Goal: Transaction & Acquisition: Book appointment/travel/reservation

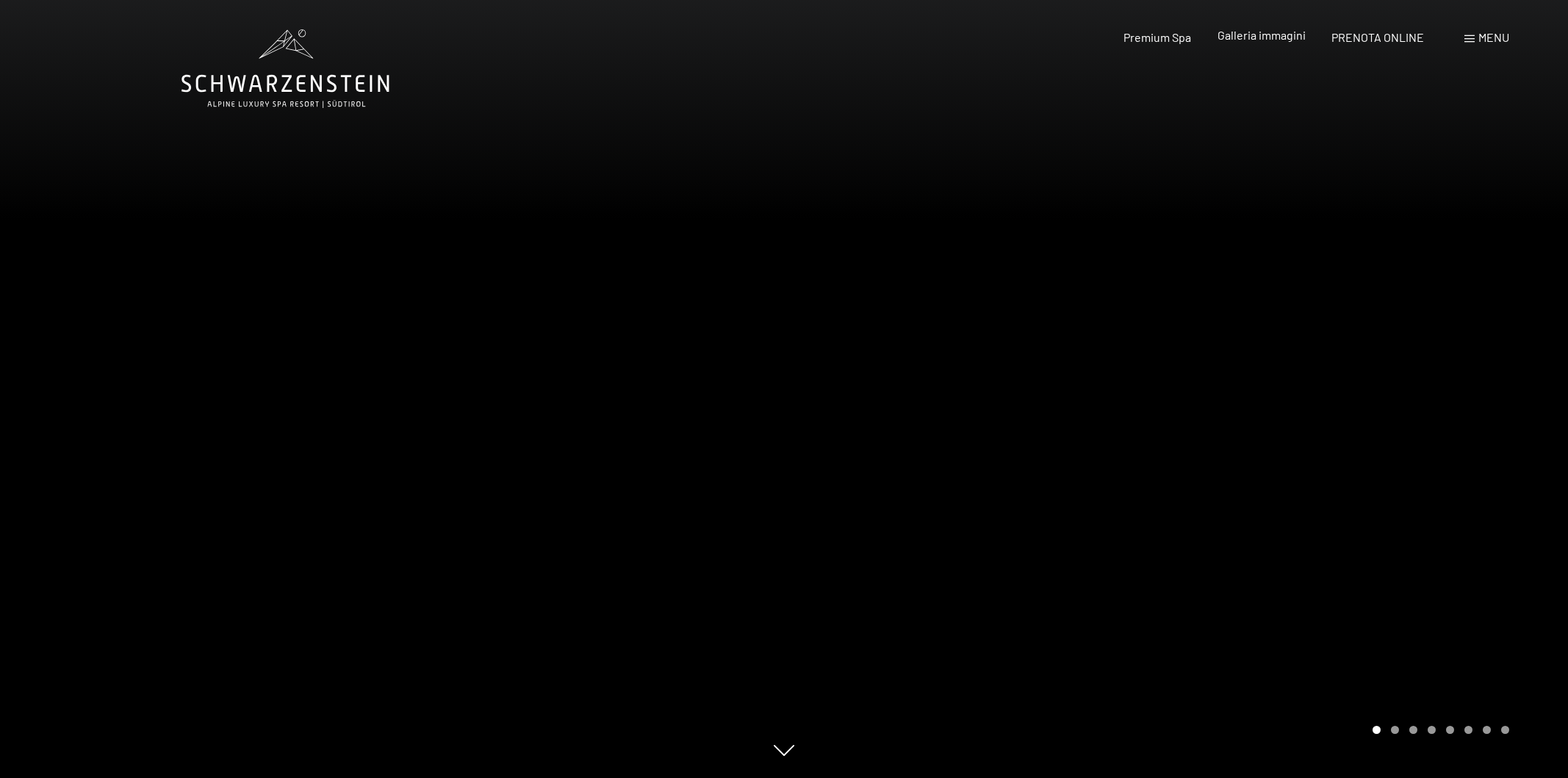
click at [1272, 38] on span "Galleria immagini" at bounding box center [1261, 34] width 88 height 14
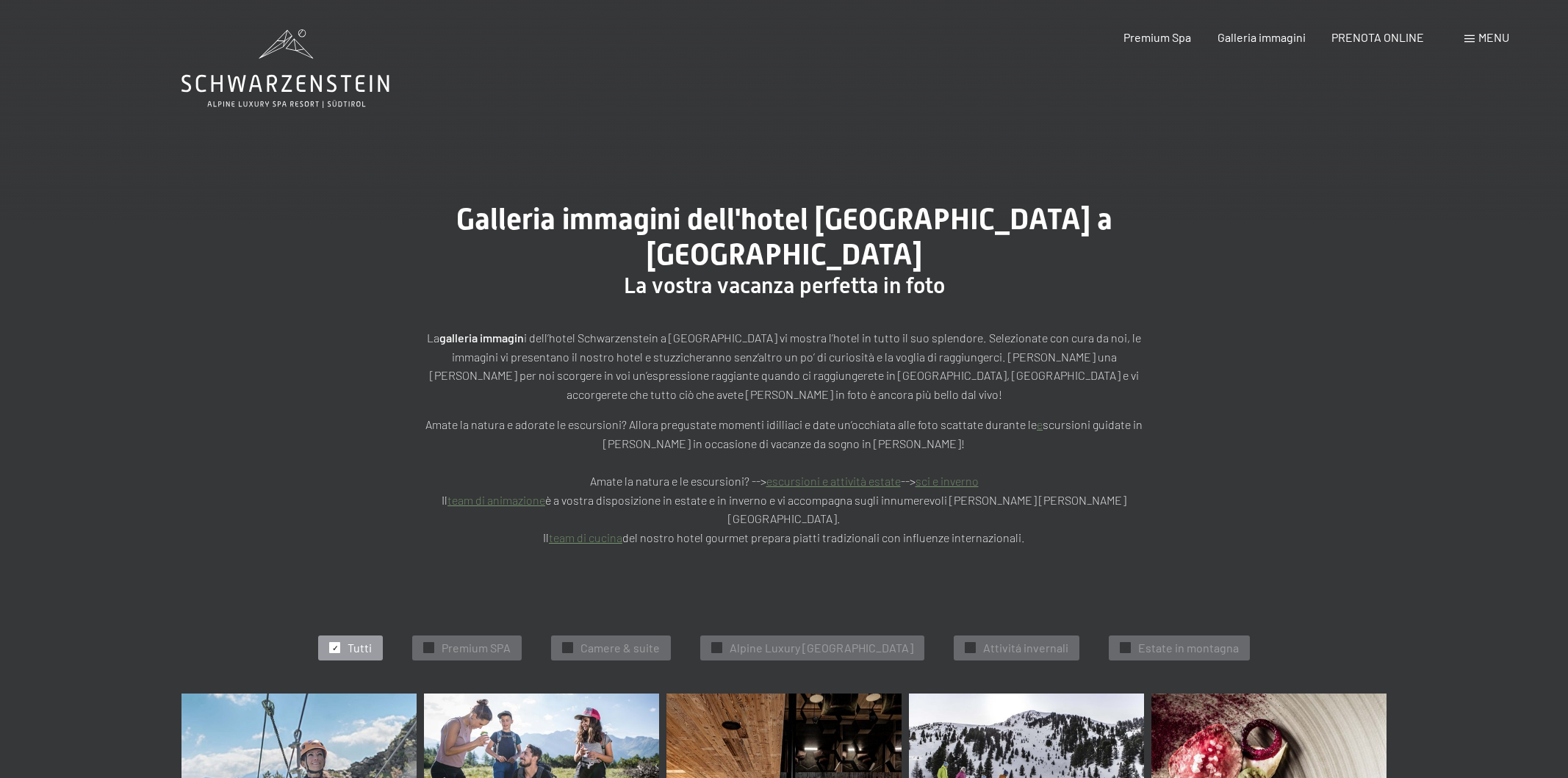
click at [1493, 35] on span "Menu" at bounding box center [1494, 37] width 31 height 14
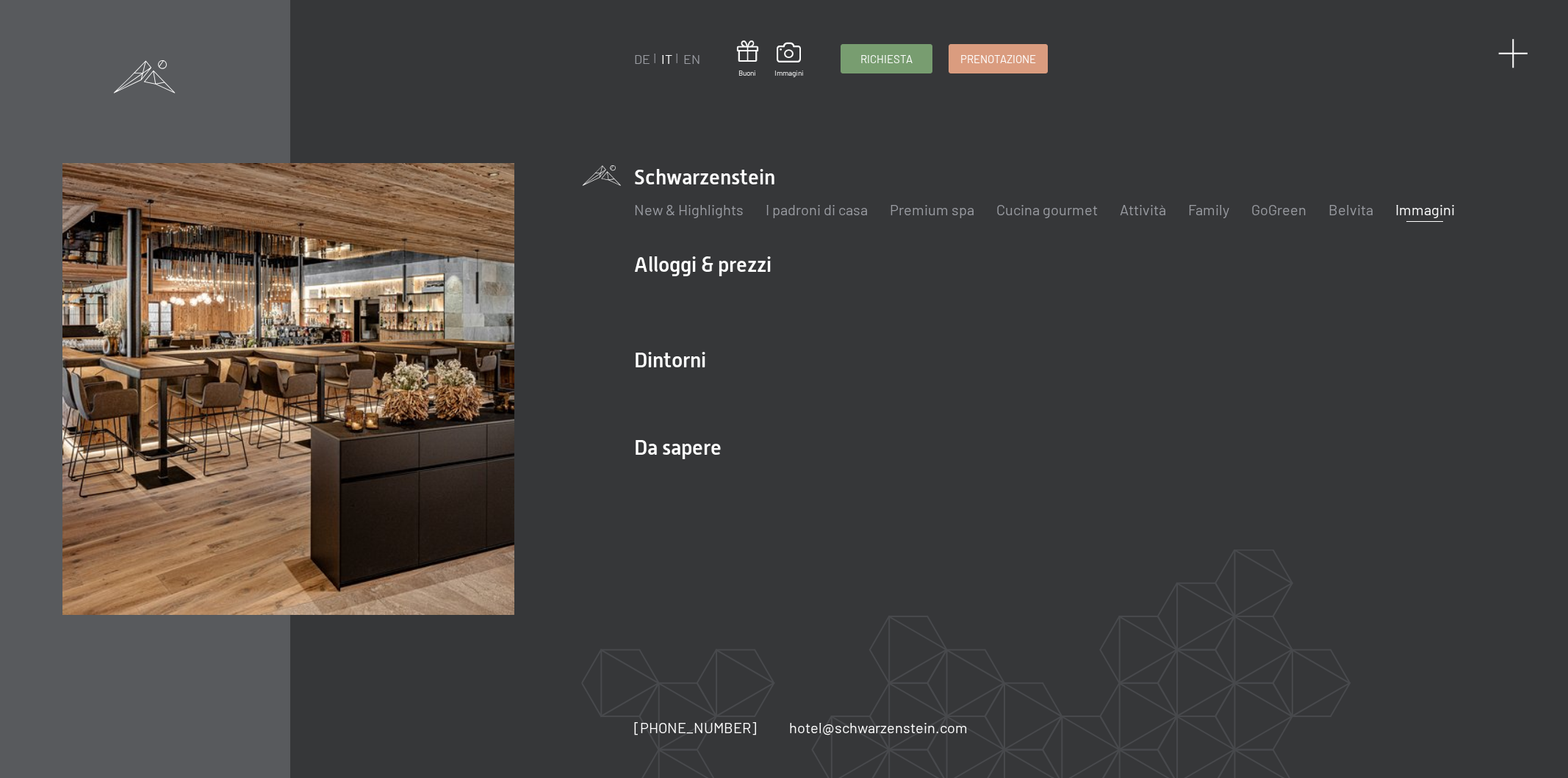
click at [1507, 51] on span at bounding box center [1513, 53] width 30 height 30
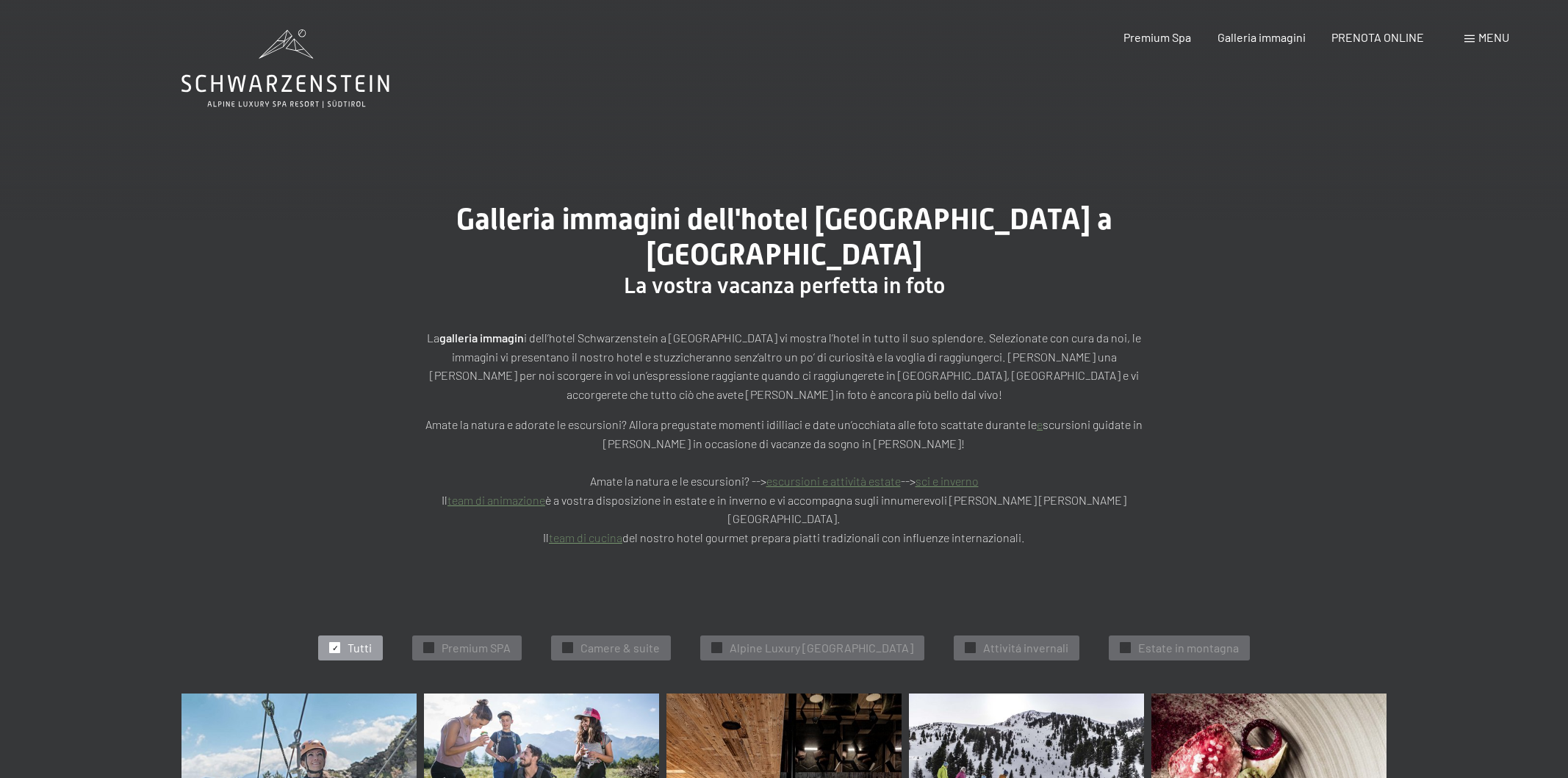
click at [293, 86] on icon at bounding box center [286, 69] width 207 height 79
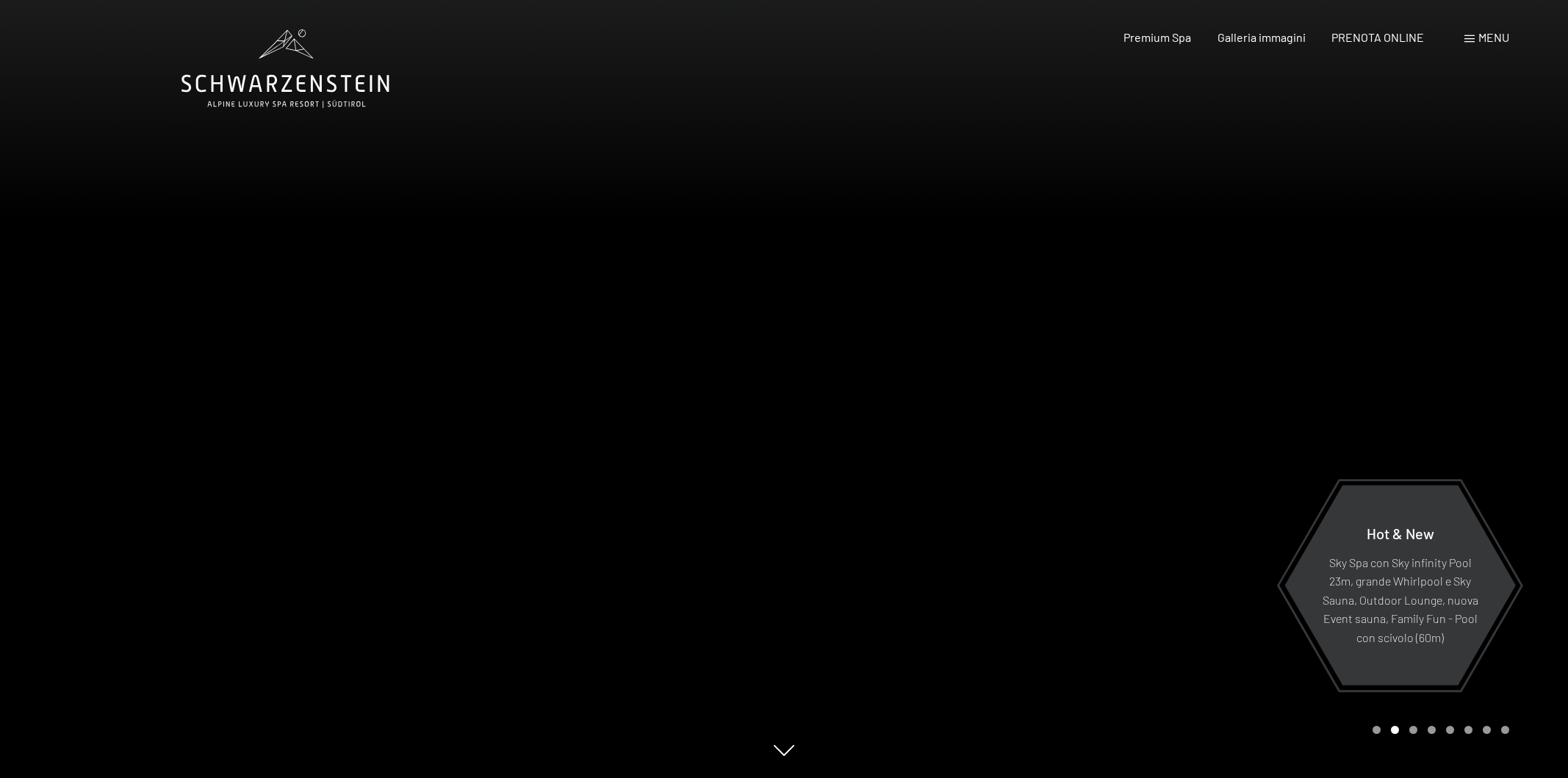
click at [1484, 39] on span "Menu" at bounding box center [1494, 37] width 31 height 14
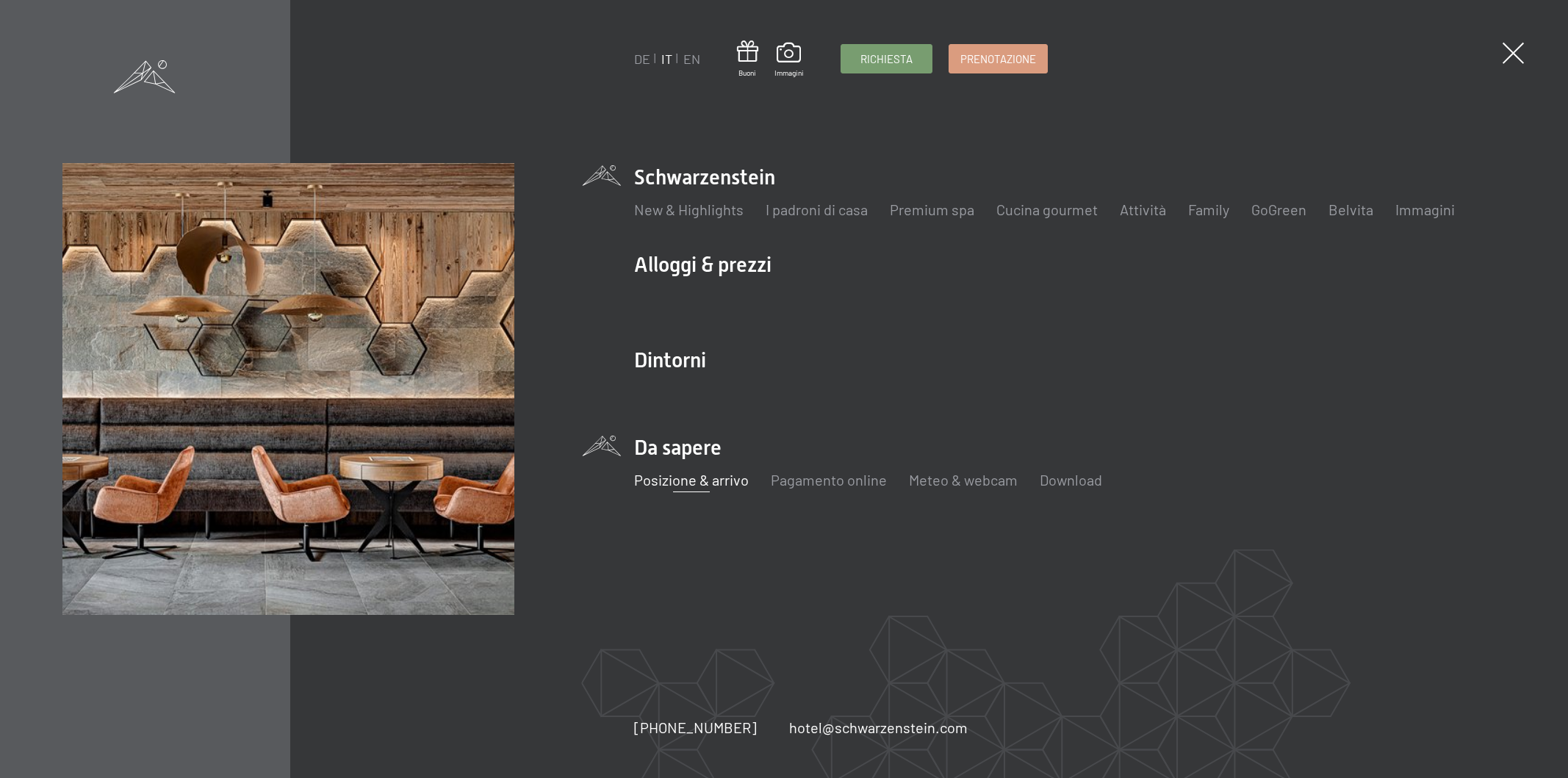
click at [687, 480] on link "Posizione & arrivo" at bounding box center [691, 479] width 115 height 17
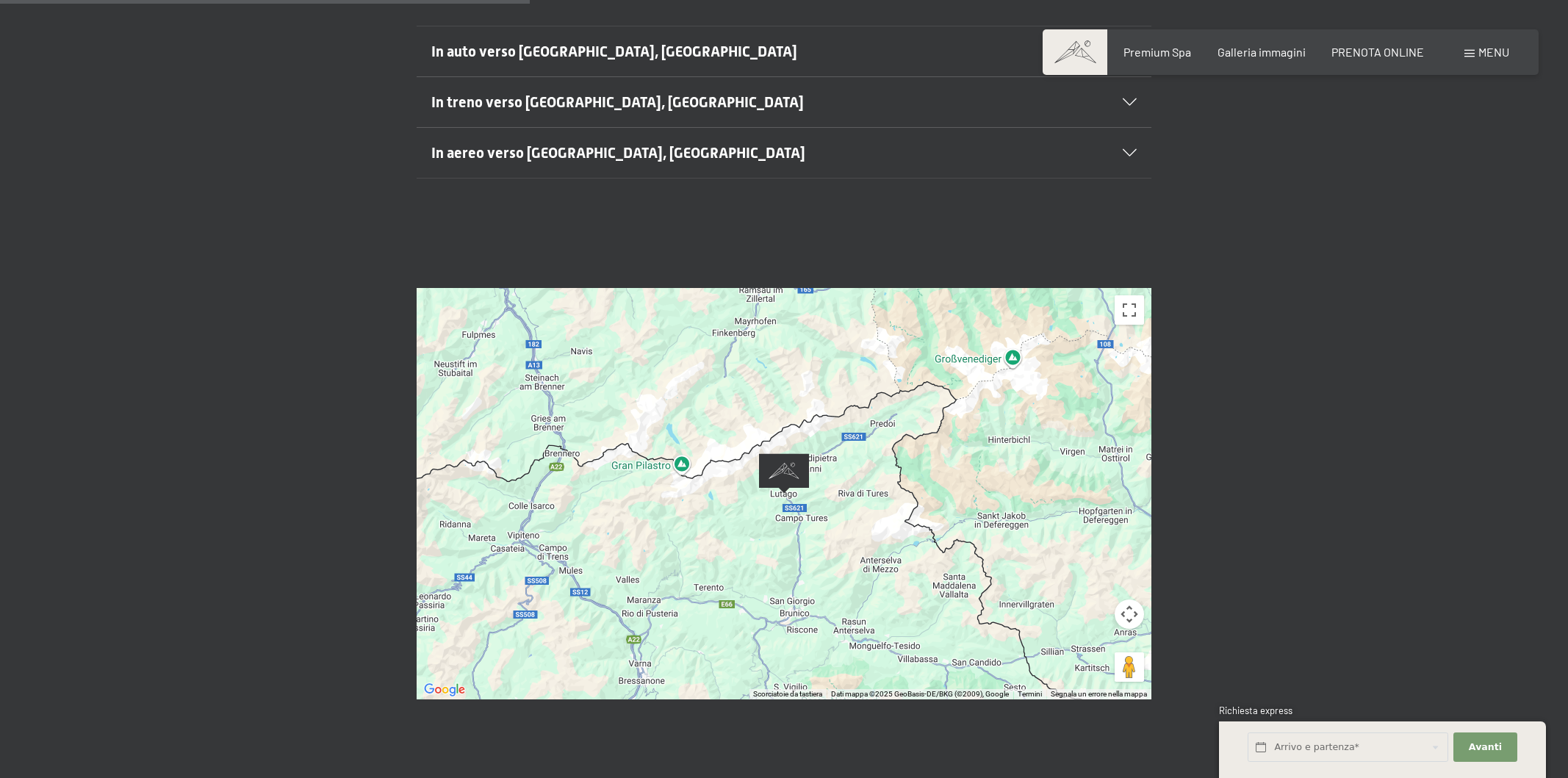
scroll to position [466, 0]
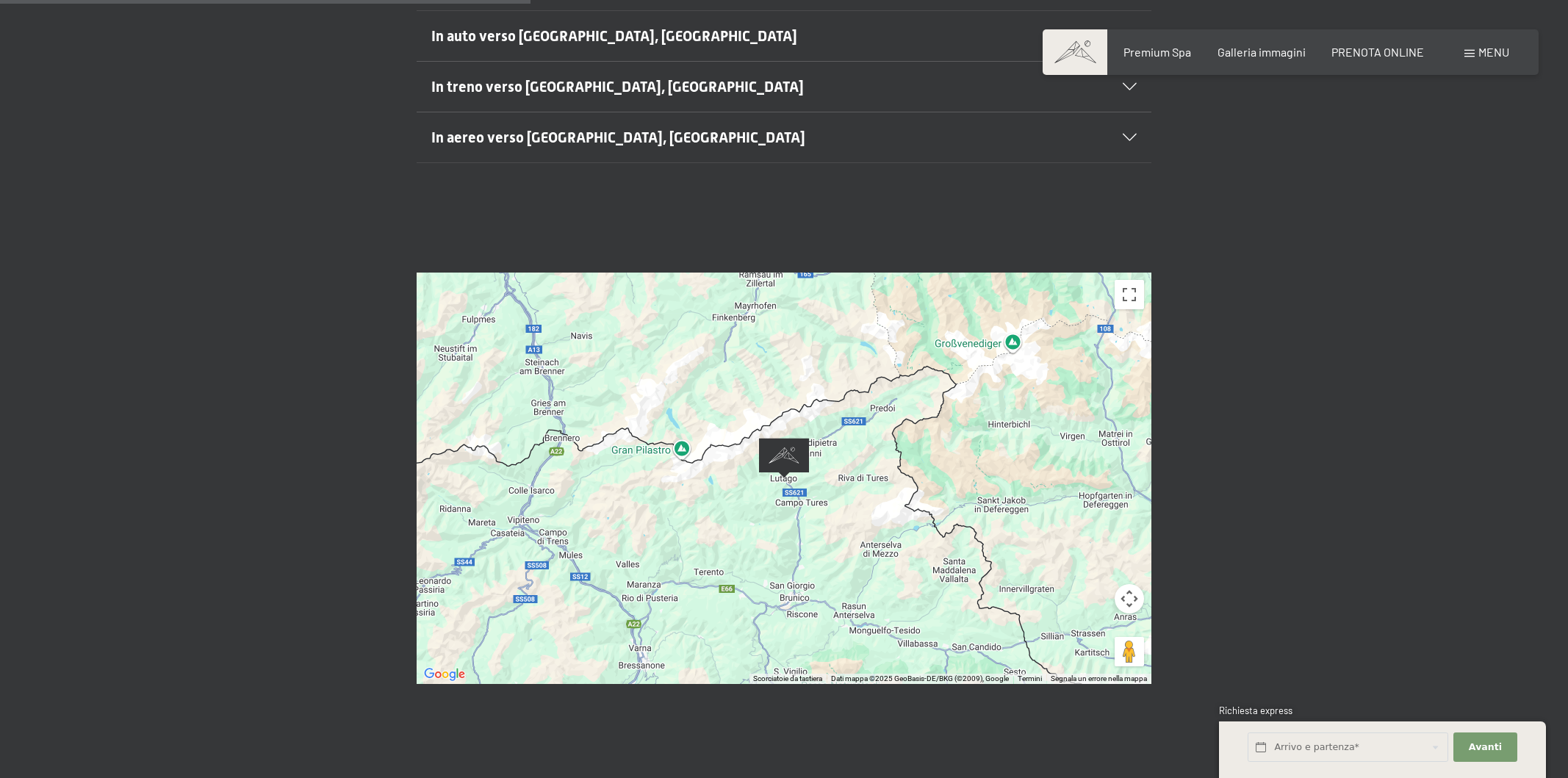
click at [785, 438] on img "Alpine Luxury SPA Resort SCHWARZENSTEIN" at bounding box center [784, 458] width 50 height 40
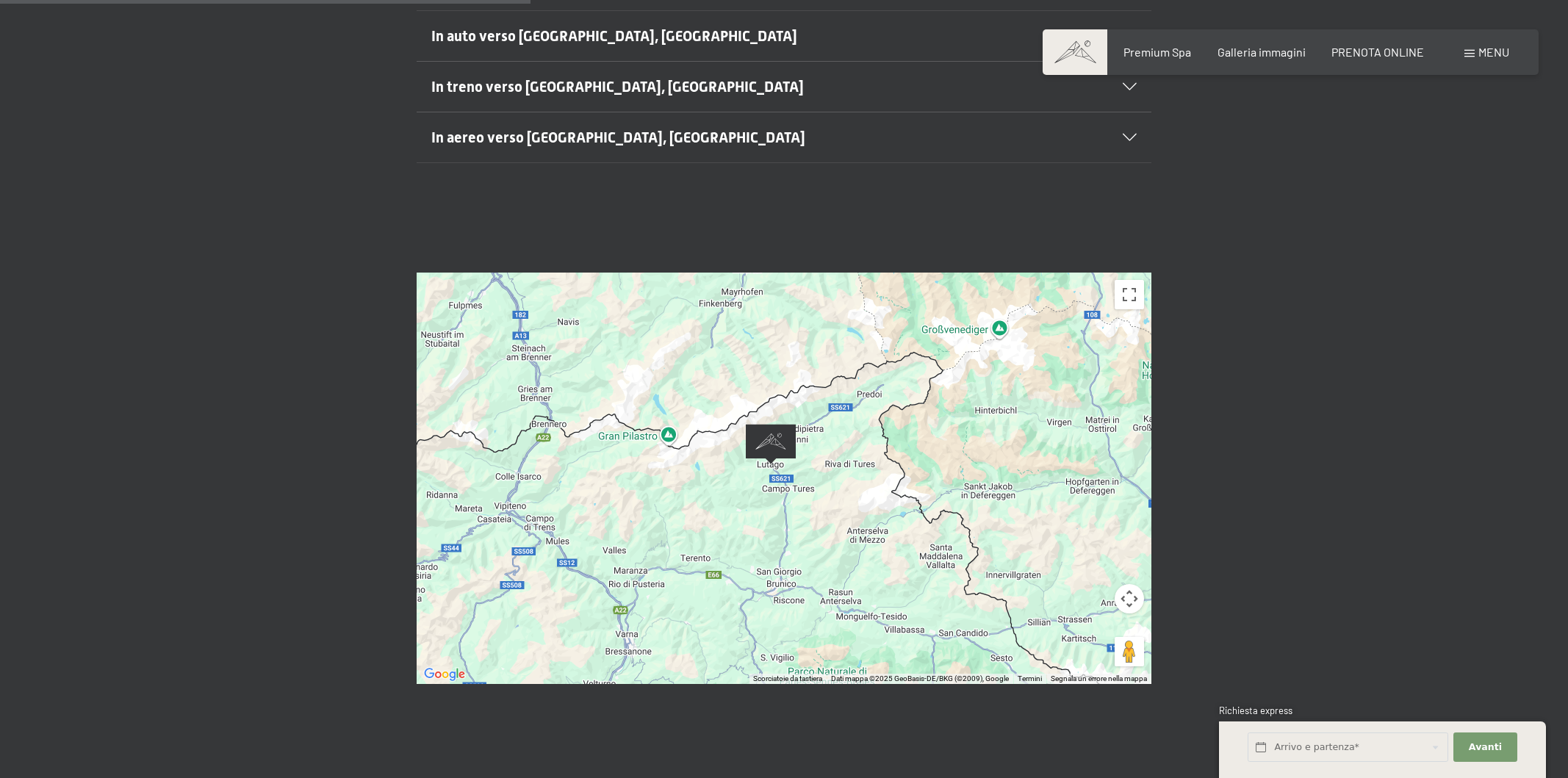
drag, startPoint x: 789, startPoint y: 425, endPoint x: 774, endPoint y: 409, distance: 21.9
click at [774, 424] on img "Alpine Luxury SPA Resort SCHWARZENSTEIN" at bounding box center [770, 445] width 50 height 40
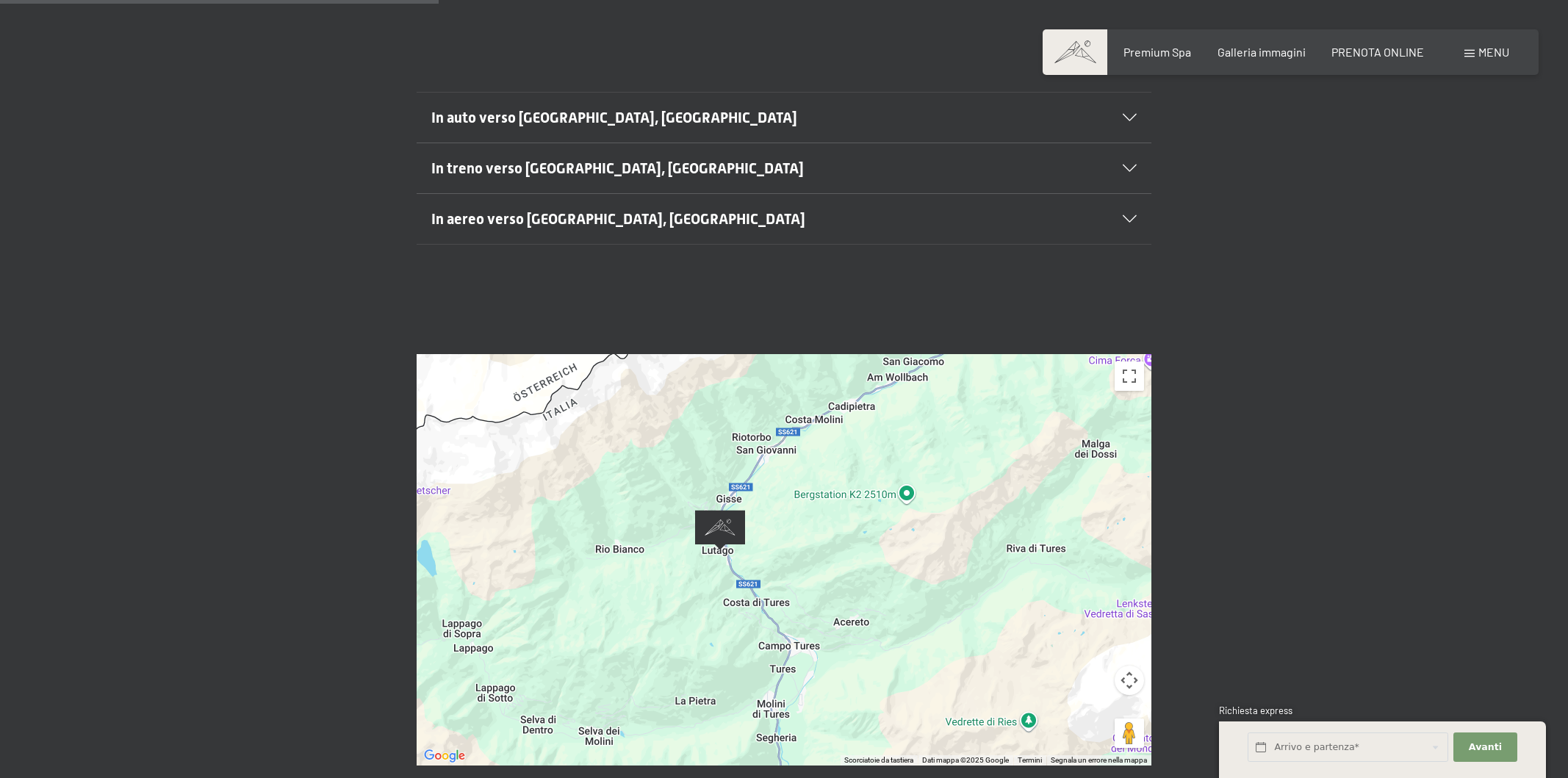
scroll to position [383, 0]
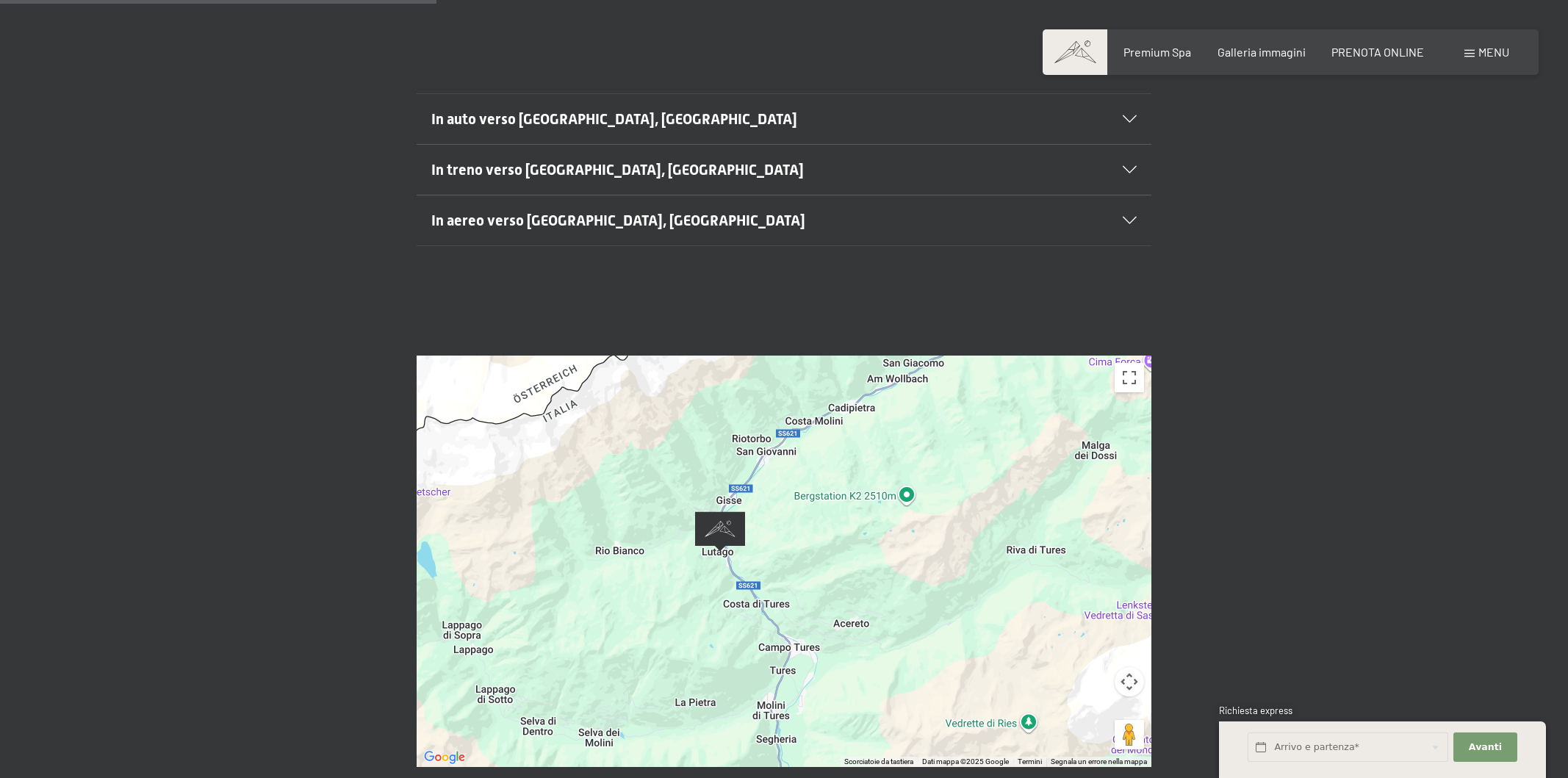
click at [721, 512] on img "Alpine Luxury SPA Resort SCHWARZENSTEIN" at bounding box center [720, 532] width 50 height 40
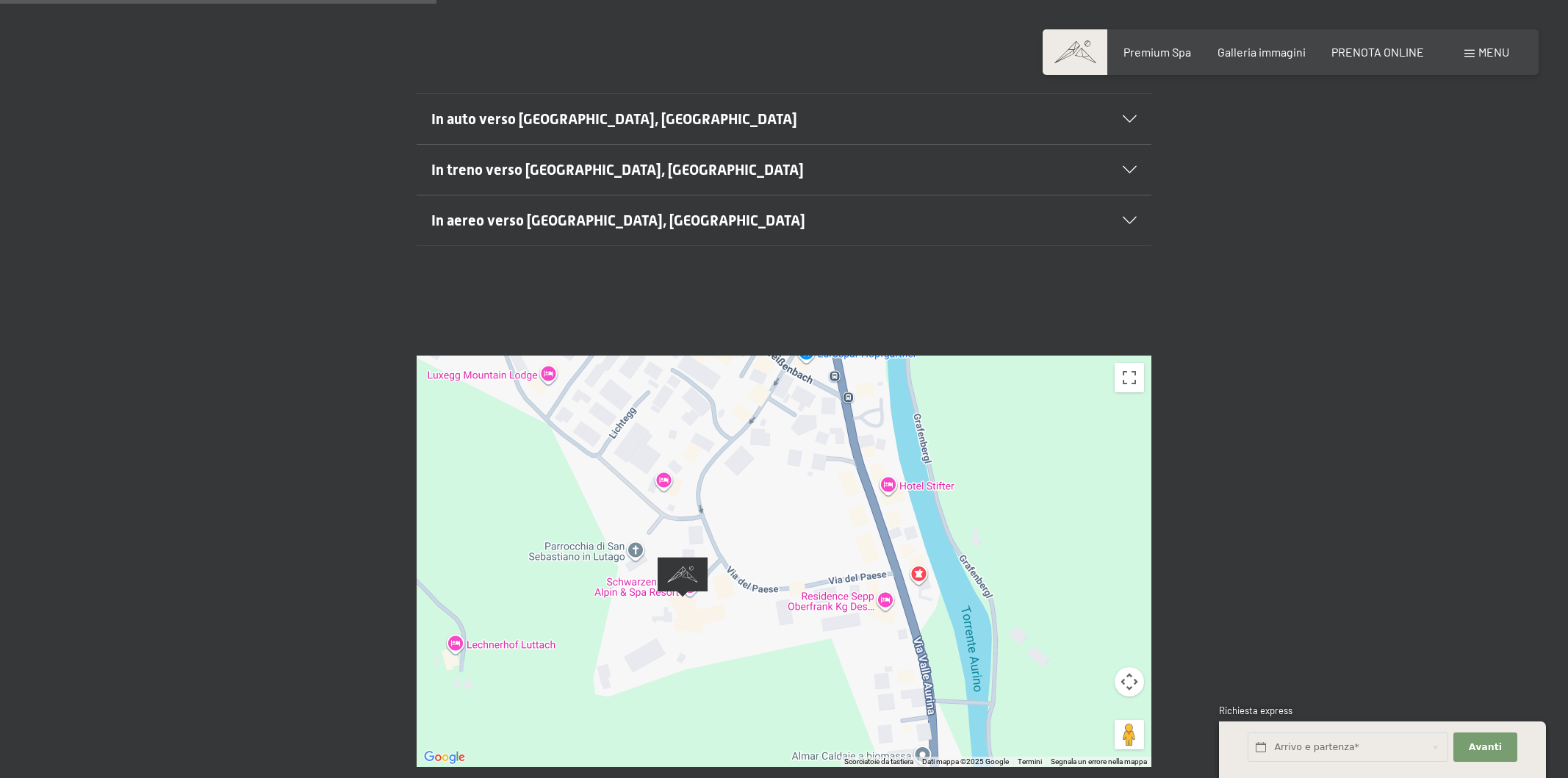
drag, startPoint x: 644, startPoint y: 572, endPoint x: 726, endPoint y: 532, distance: 91.2
click at [726, 532] on div at bounding box center [784, 561] width 734 height 412
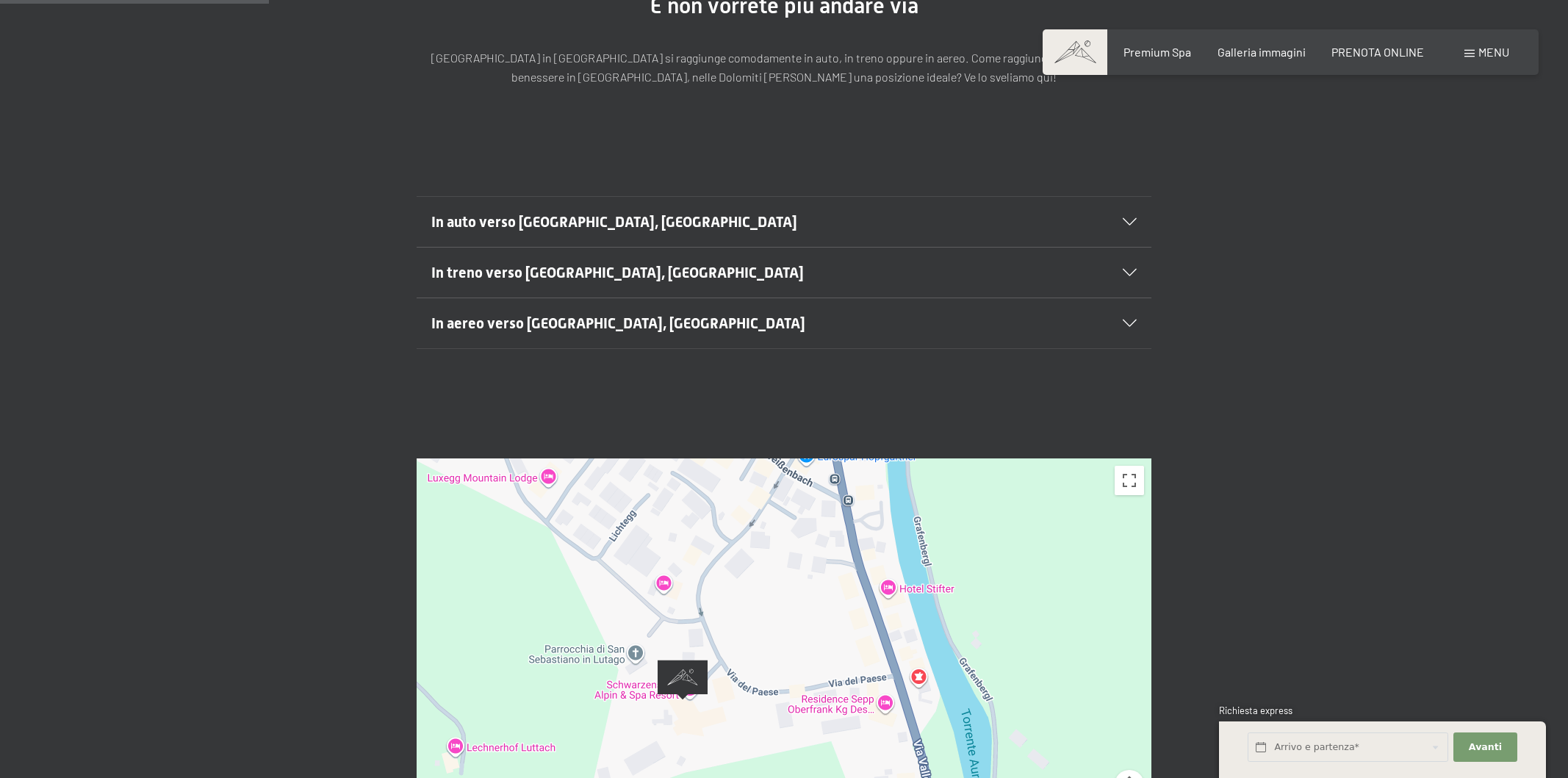
scroll to position [0, 0]
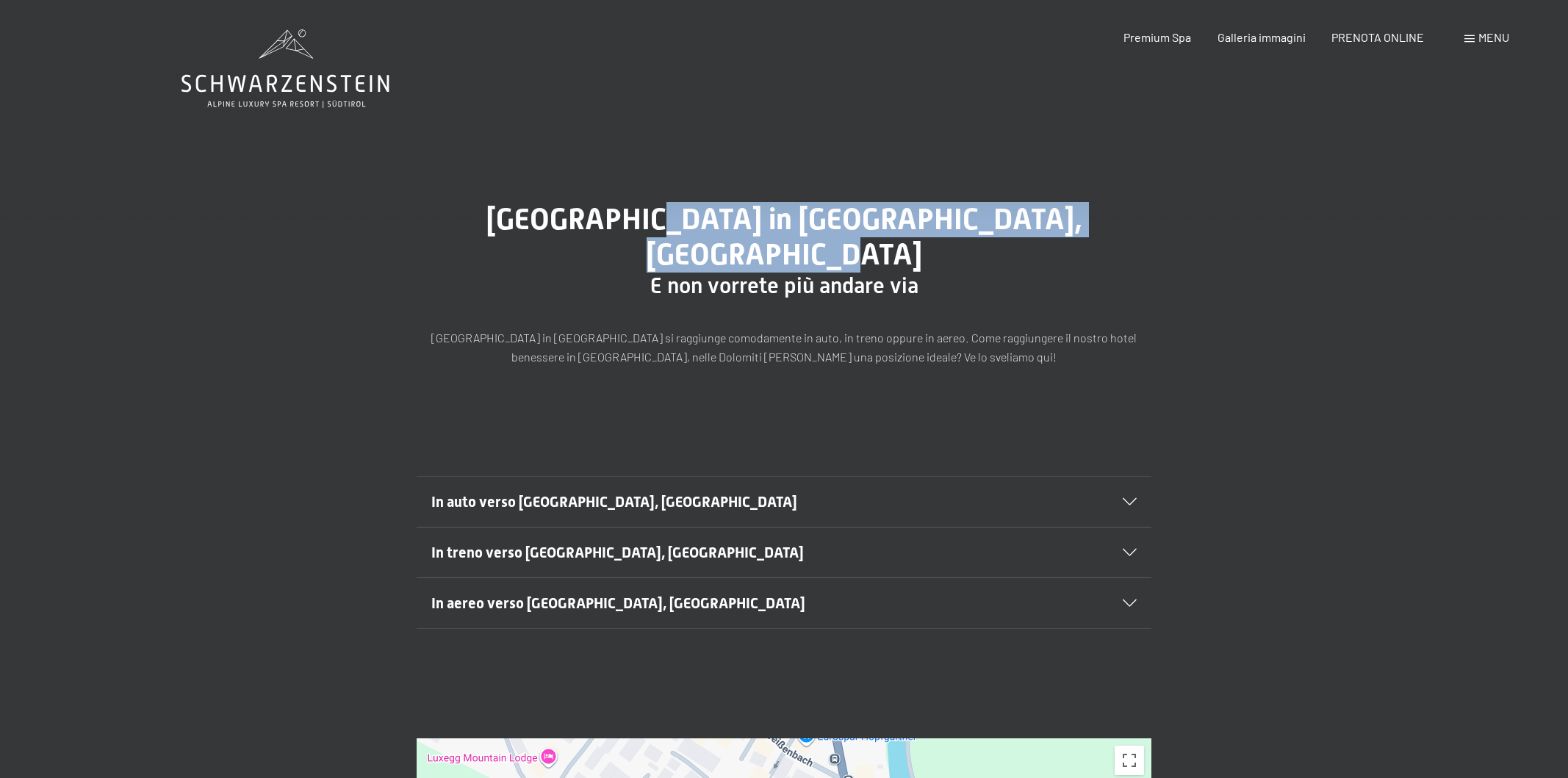
drag, startPoint x: 572, startPoint y: 215, endPoint x: 1138, endPoint y: 211, distance: 566.0
click at [1138, 211] on h1 "Arrivo all’Hotel Schwarzenstein in Aurina, Alto Adige" at bounding box center [784, 237] width 734 height 71
copy span "Hotel Schwarzenstein in Aurina, Alto Adige"
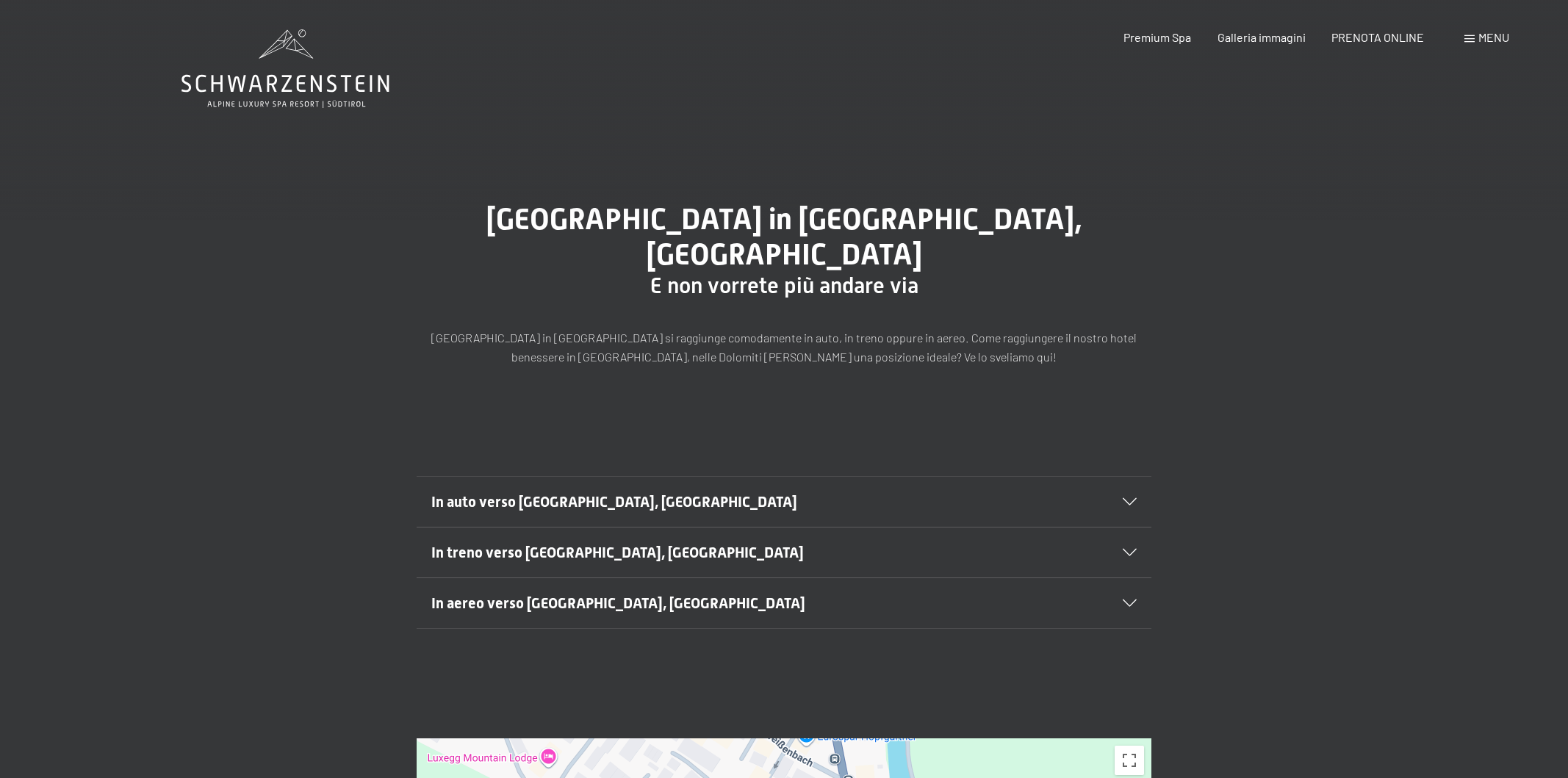
click at [1127, 499] on icon at bounding box center [1129, 502] width 14 height 7
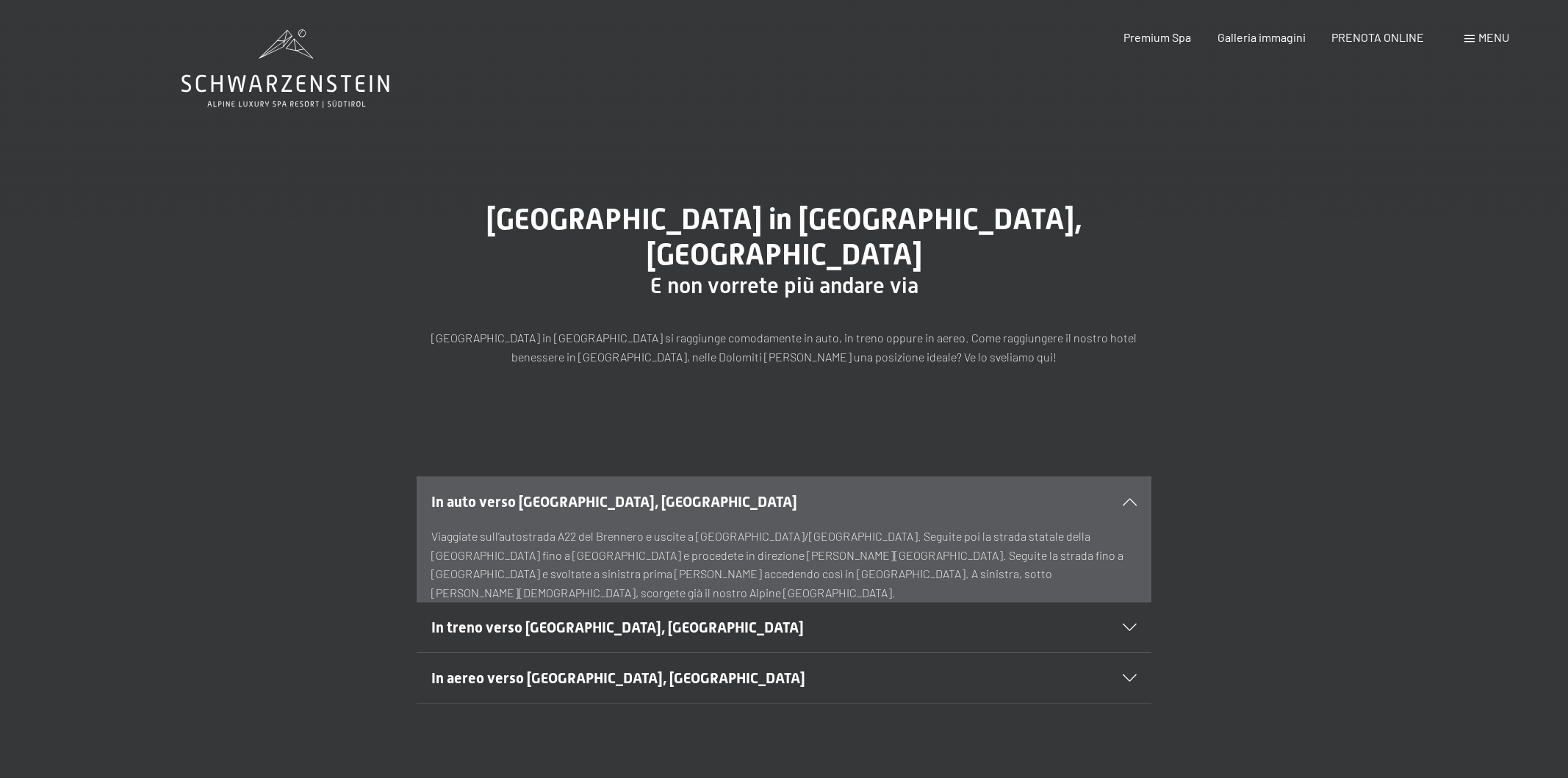
click at [1229, 345] on div "Arrivo all’Hotel Schwarzenstein in Aurina, Alto Adige E non vorrete più andare …" at bounding box center [784, 284] width 1568 height 274
click at [1482, 38] on span "Menu" at bounding box center [1494, 37] width 31 height 14
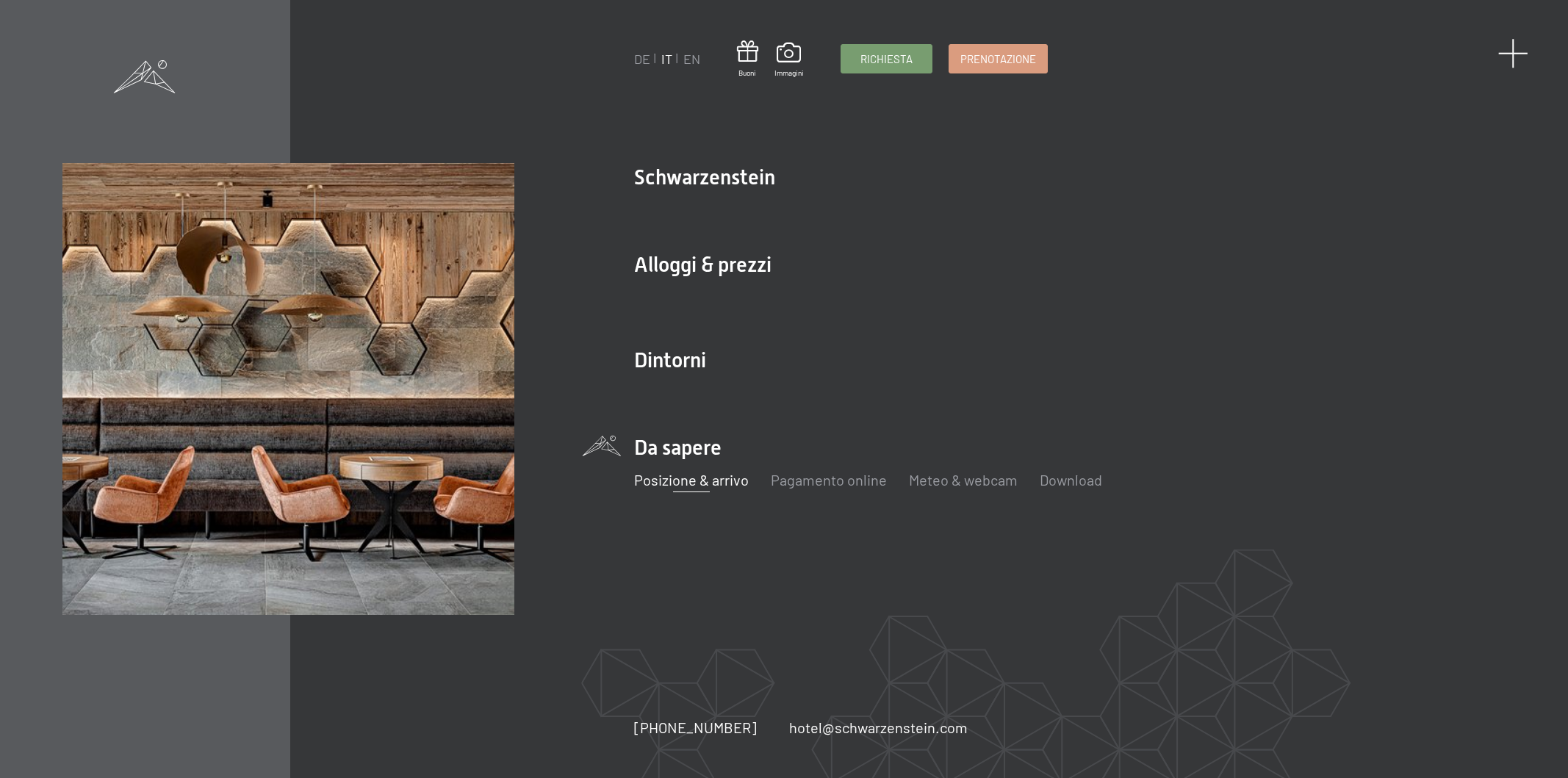
click at [1507, 51] on span at bounding box center [1513, 53] width 30 height 30
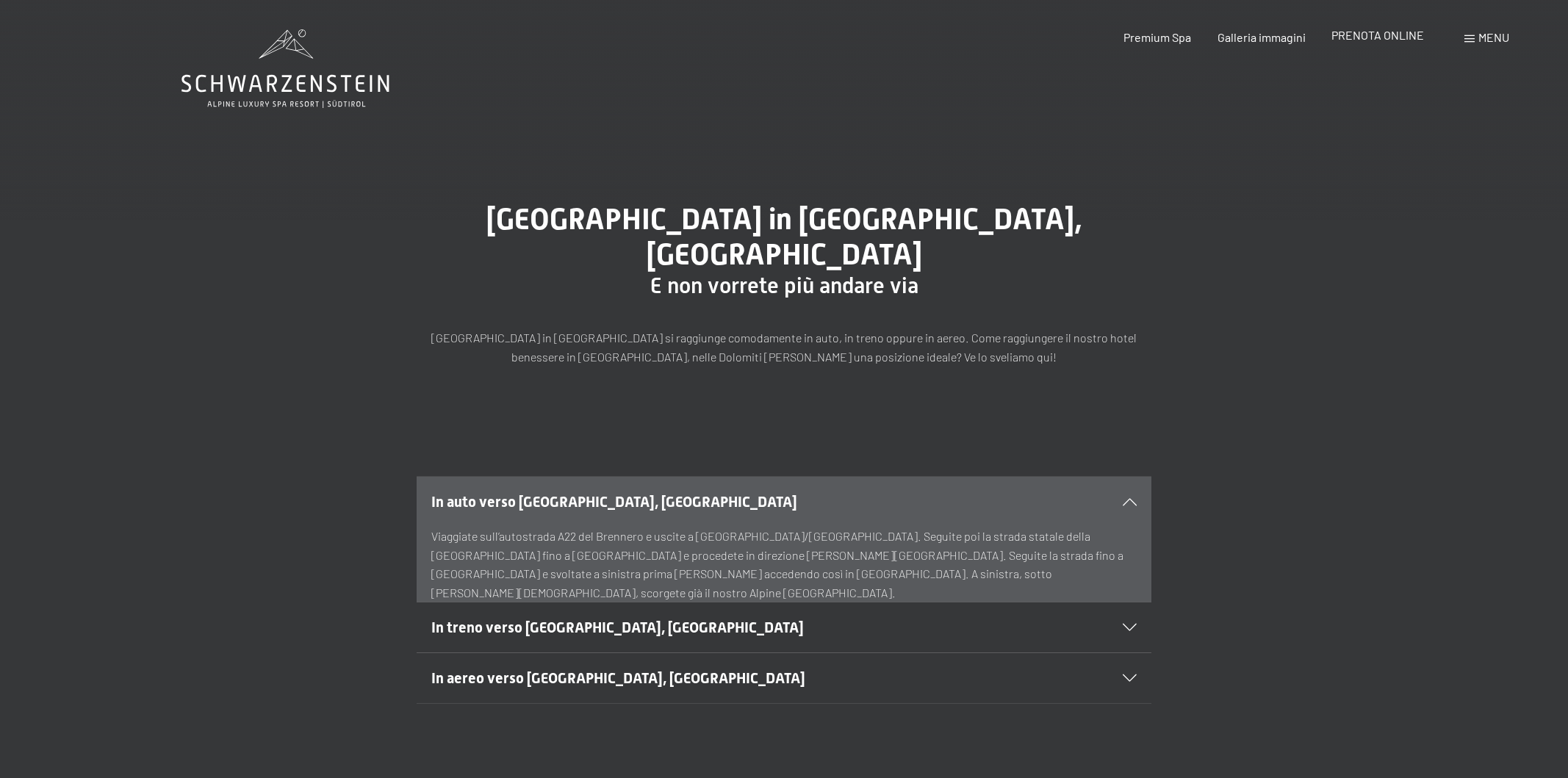
click at [1372, 35] on span "PRENOTA ONLINE" at bounding box center [1377, 34] width 93 height 14
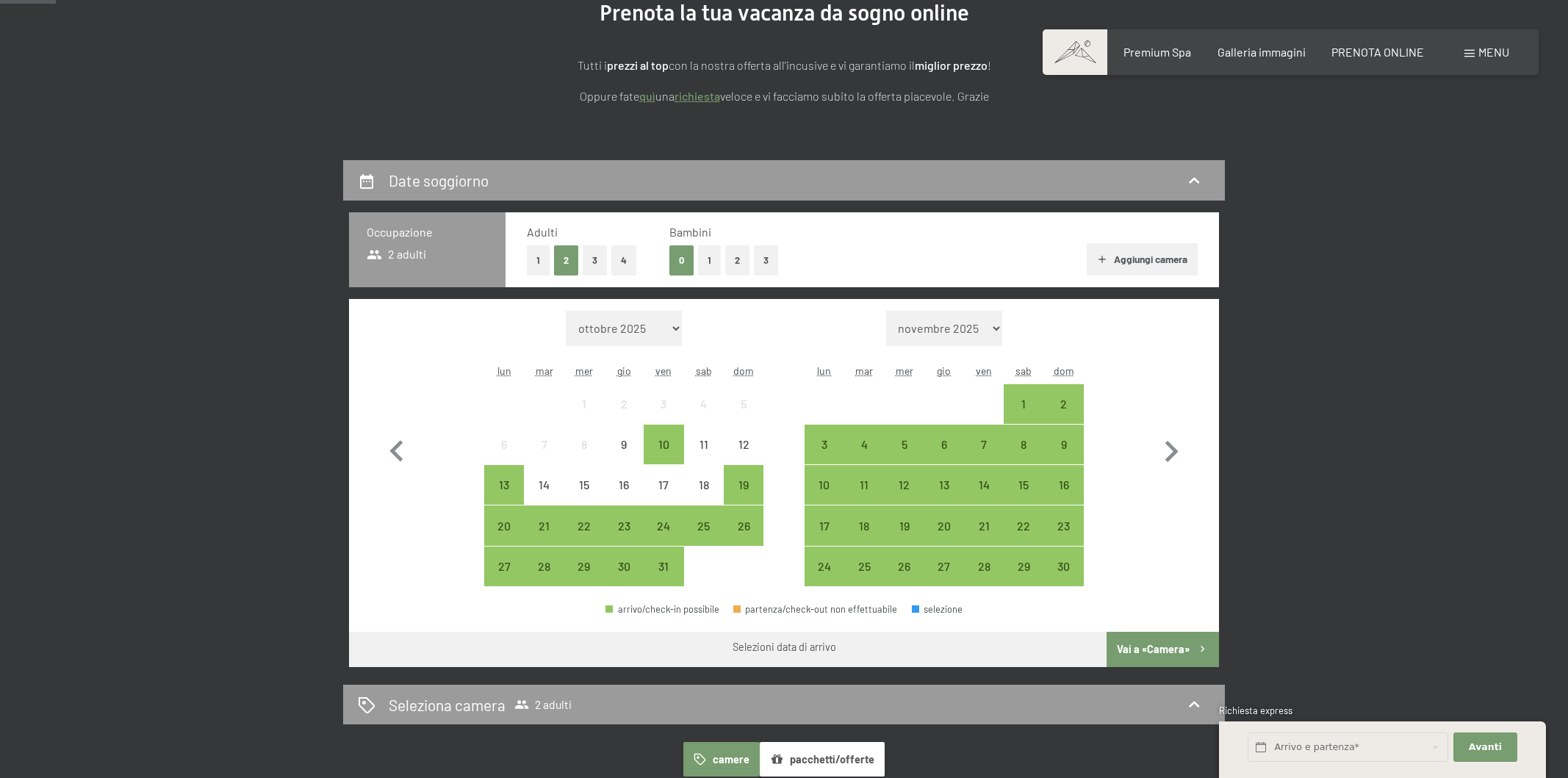
scroll to position [204, 0]
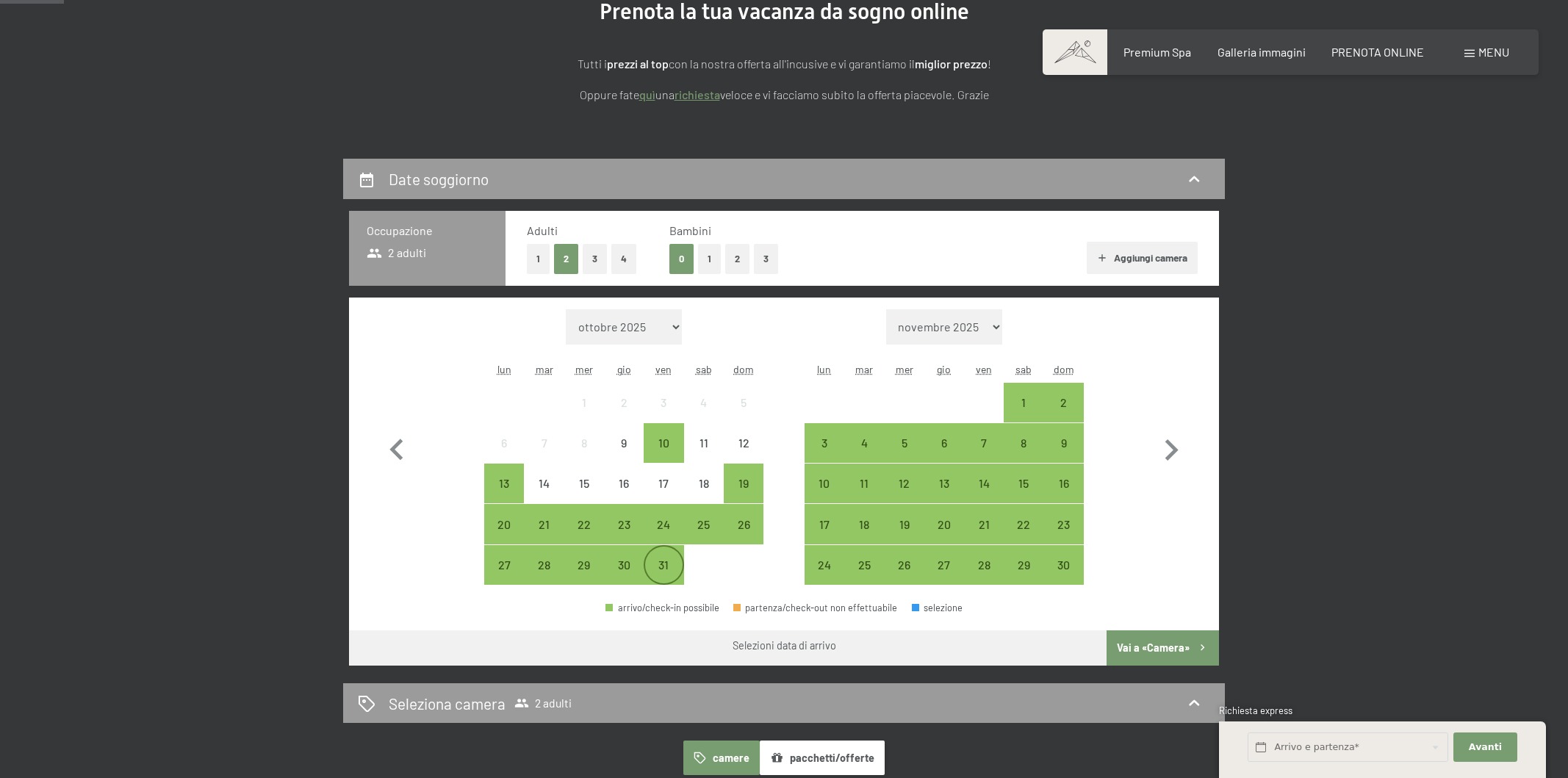
click at [666, 562] on div "31" at bounding box center [664, 578] width 37 height 37
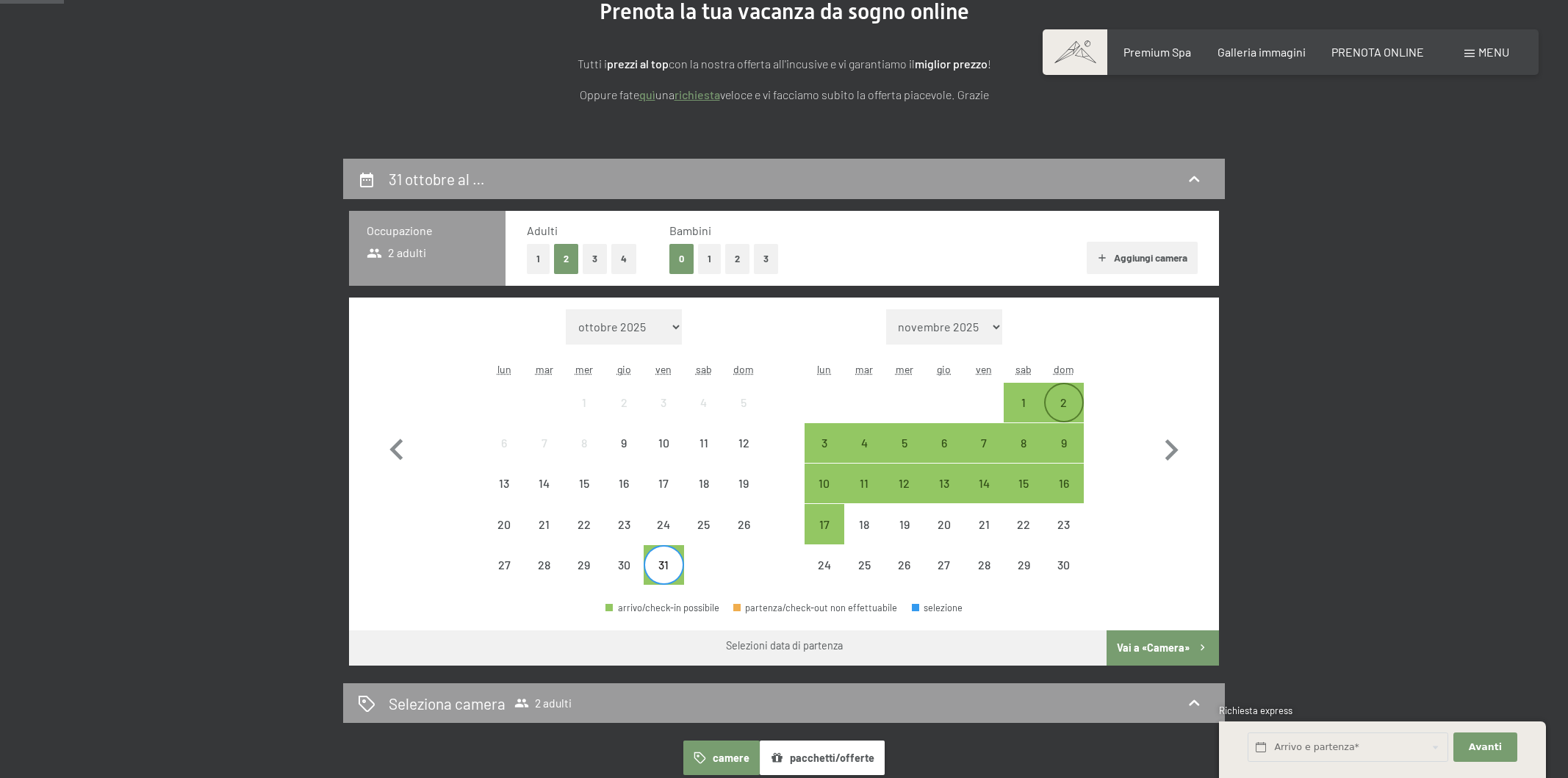
click at [1068, 402] on div "2" at bounding box center [1064, 415] width 37 height 37
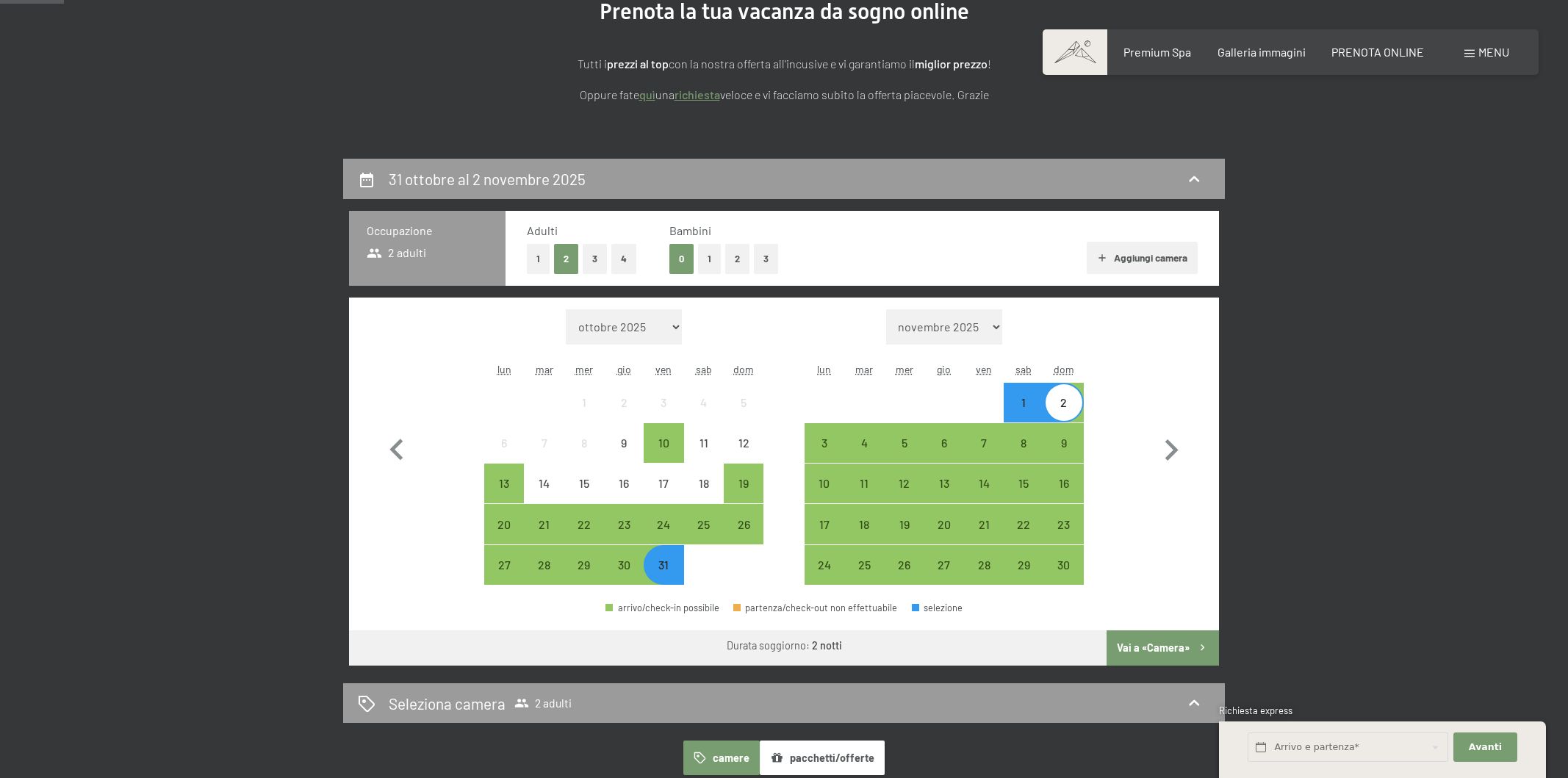
click at [731, 258] on button "2" at bounding box center [737, 259] width 24 height 30
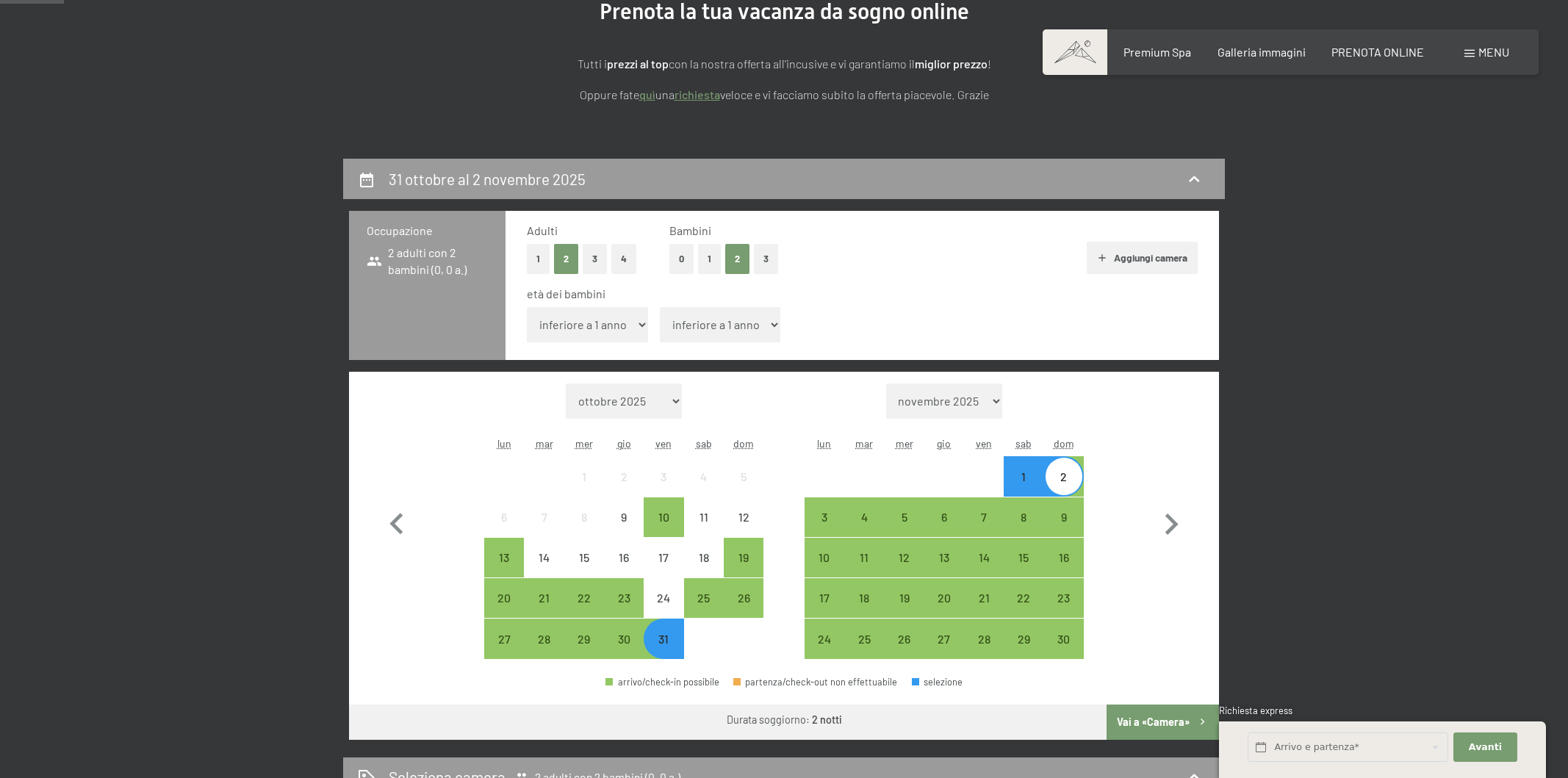
click at [768, 322] on select "inferiore a 1 anno 1 anno 2 anni 3 anni 4 anni 5 anni 6 anni 7 anni 8 anni 9 an…" at bounding box center [721, 325] width 121 height 35
select select "8"
click at [660, 308] on select "inferiore a 1 anno 1 anno 2 anni 3 anni 4 anni 5 anni 6 anni 7 anni 8 anni 9 an…" at bounding box center [721, 325] width 121 height 35
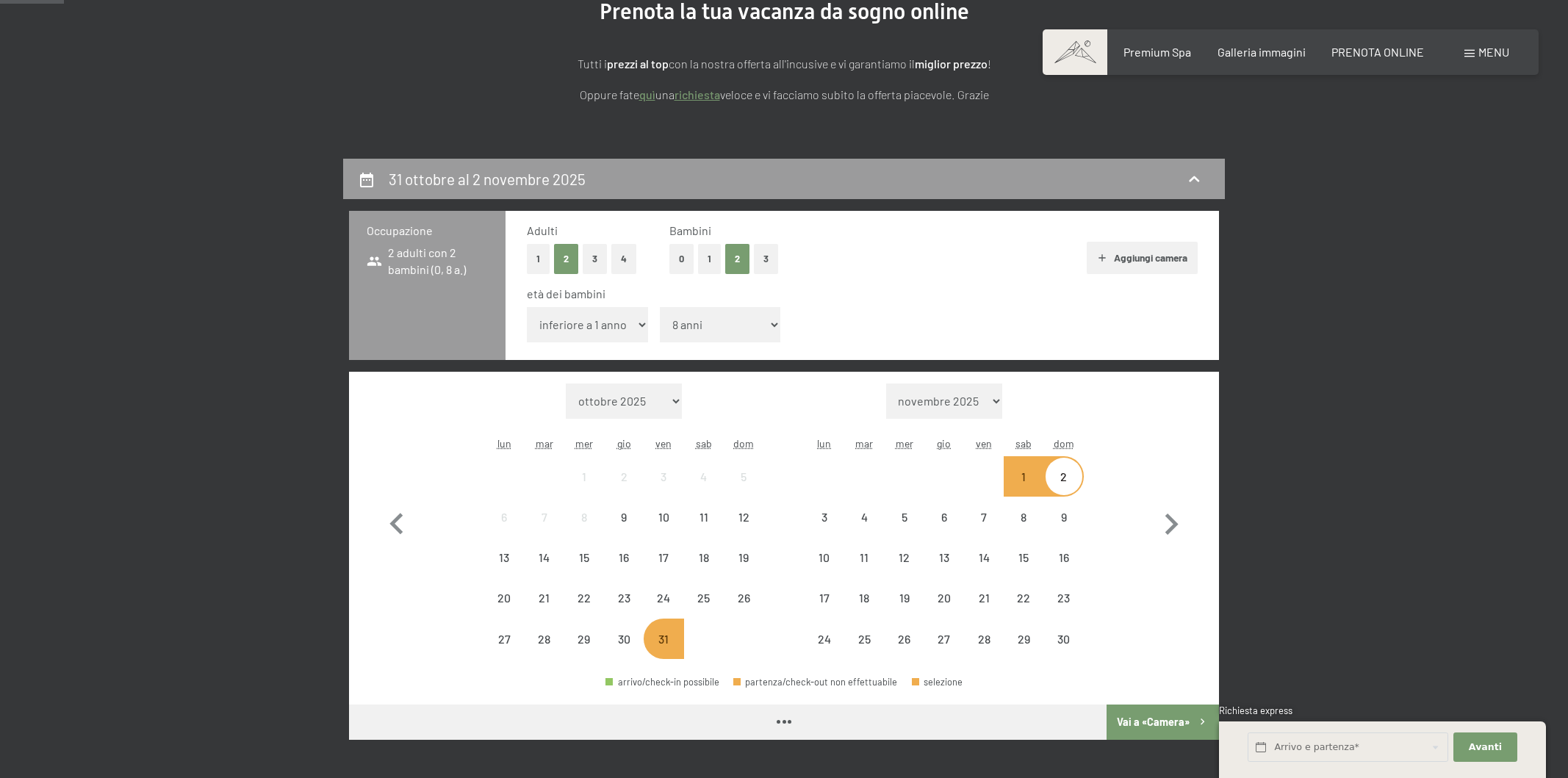
click at [640, 325] on select "inferiore a 1 anno 1 anno 2 anni 3 anni 4 anni 5 anni 6 anni 7 anni 8 anni 9 an…" at bounding box center [588, 325] width 121 height 35
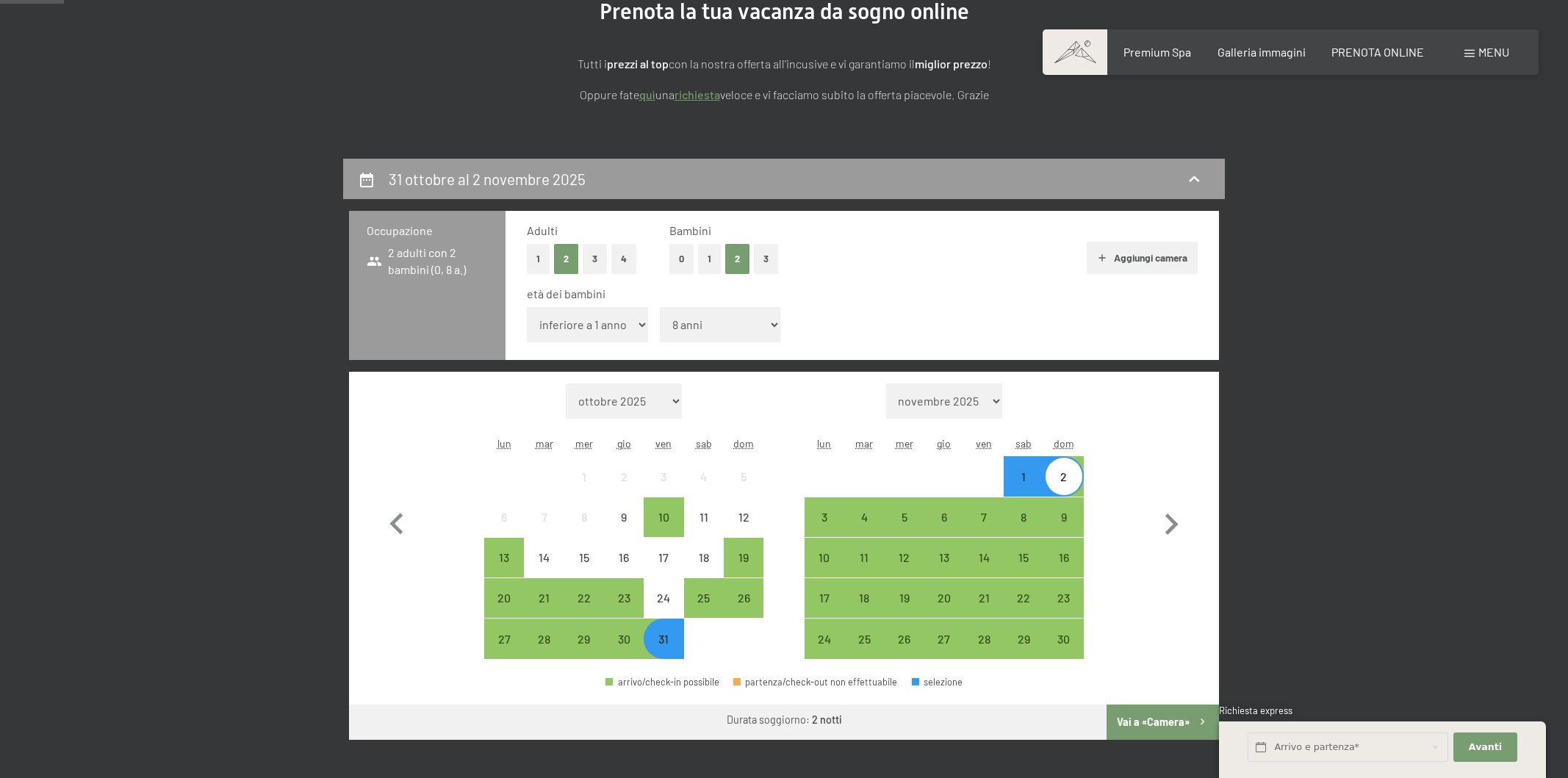
select select "4"
click at [527, 308] on select "inferiore a 1 anno 1 anno 2 anni 3 anni 4 anni 5 anni 6 anni 7 anni 8 anni 9 an…" at bounding box center [588, 325] width 121 height 35
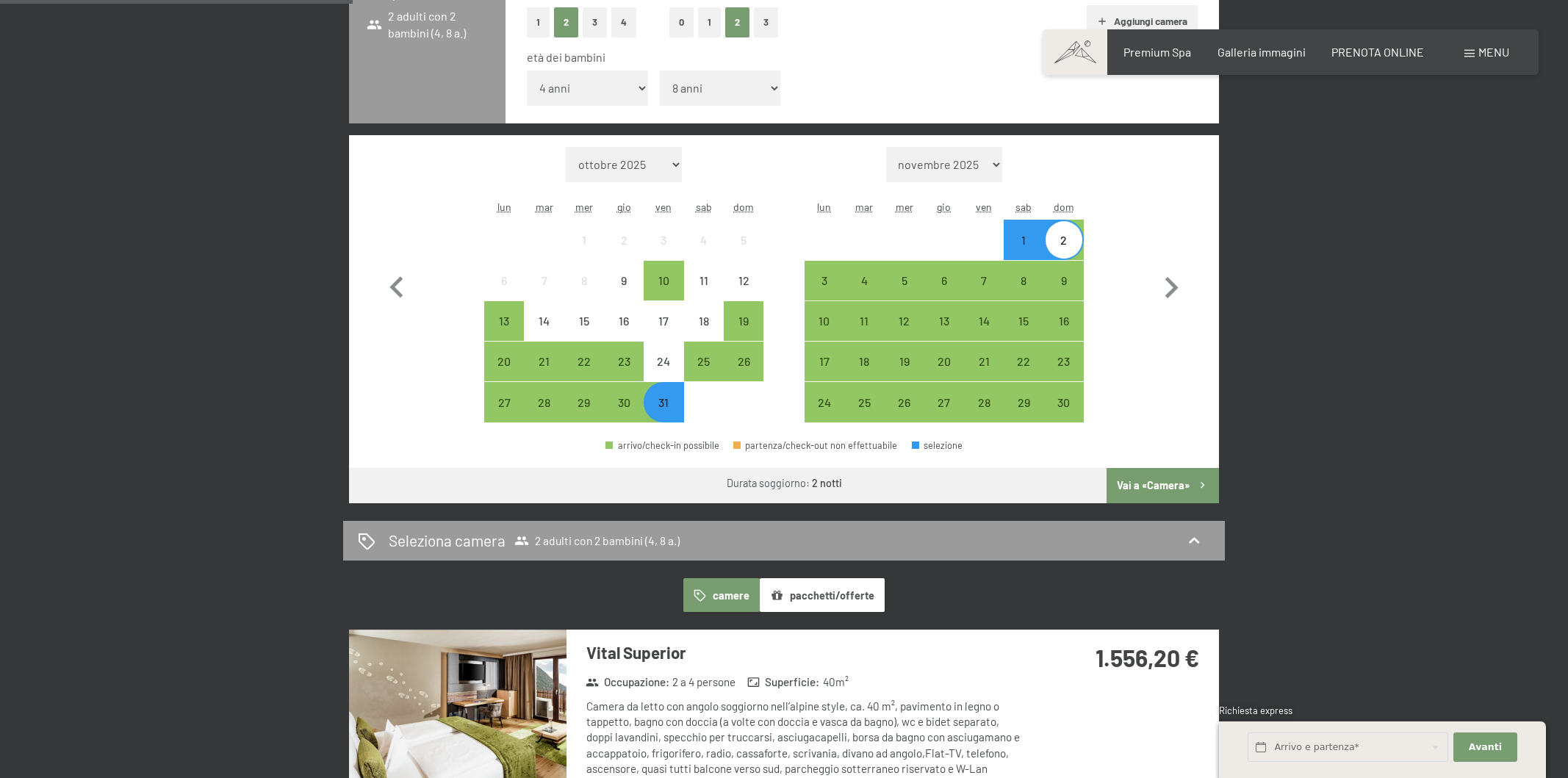
scroll to position [440, 0]
click at [1148, 481] on button "Vai a «Camera»" at bounding box center [1162, 487] width 112 height 35
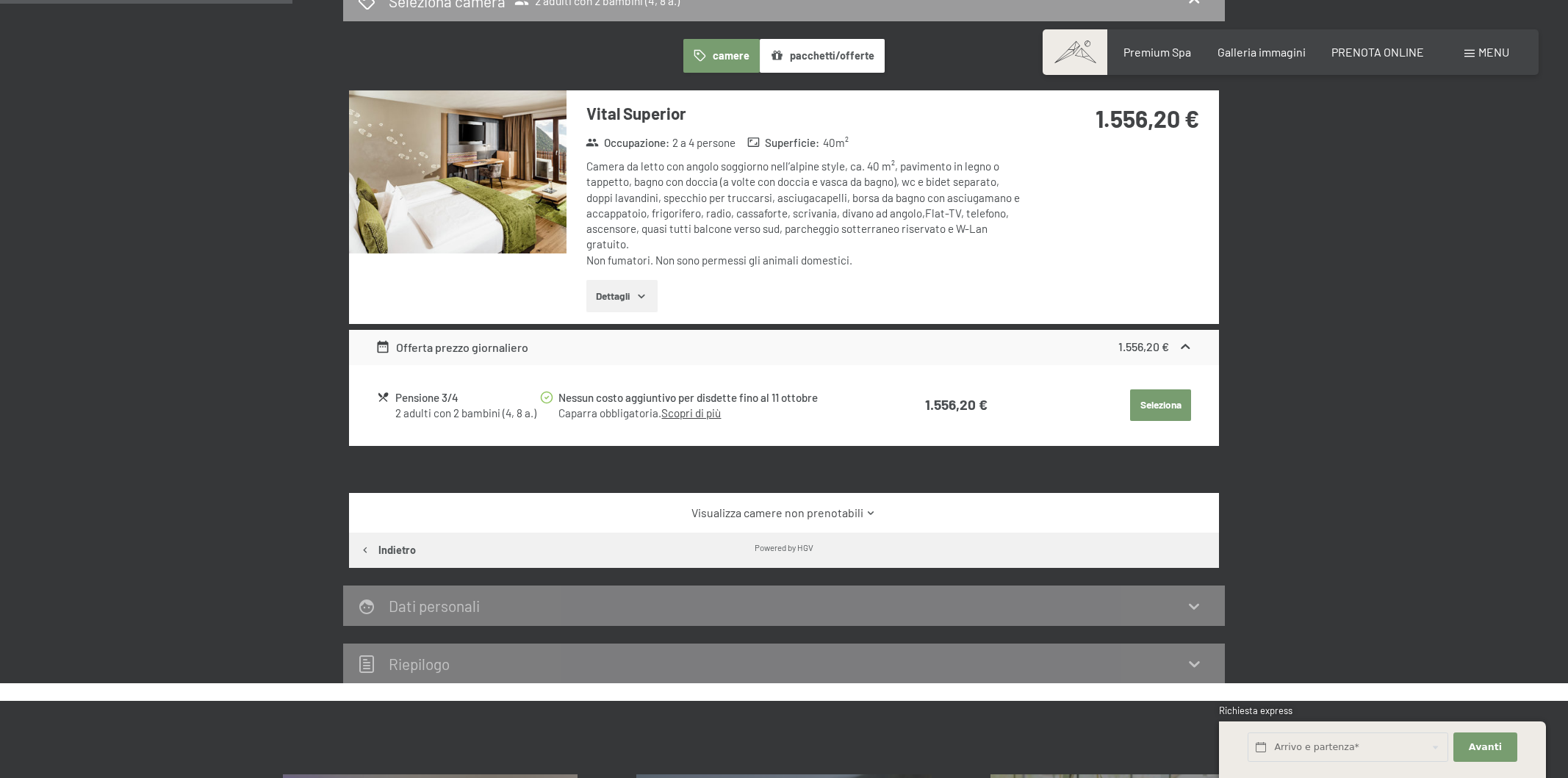
scroll to position [363, 0]
